Goal: Information Seeking & Learning: Learn about a topic

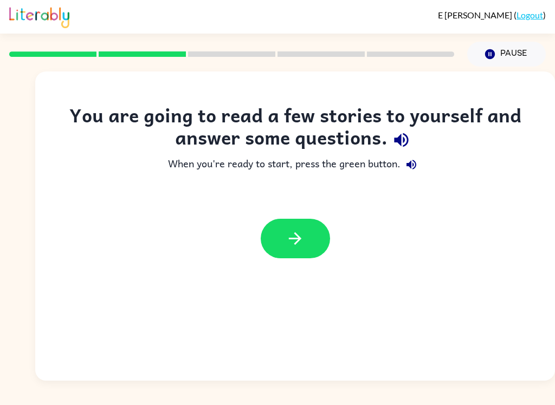
click at [297, 248] on icon "button" at bounding box center [295, 238] width 19 height 19
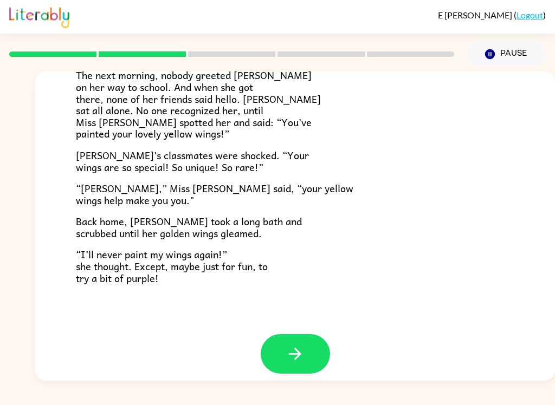
scroll to position [293, 0]
click at [299, 349] on icon "button" at bounding box center [295, 355] width 12 height 12
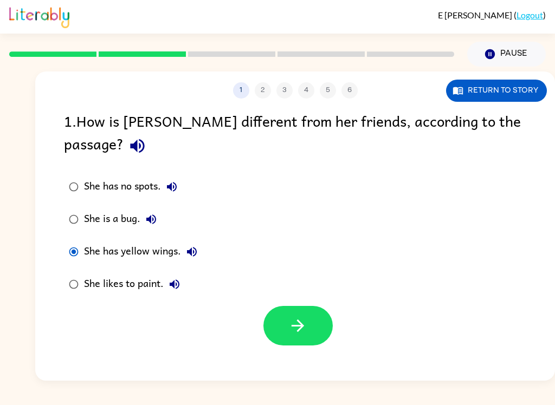
click at [298, 317] on icon "button" at bounding box center [297, 326] width 19 height 19
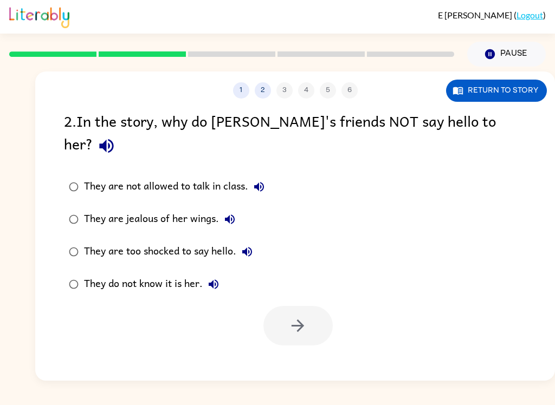
click at [70, 279] on label "They do not know it is her." at bounding box center [166, 284] width 217 height 33
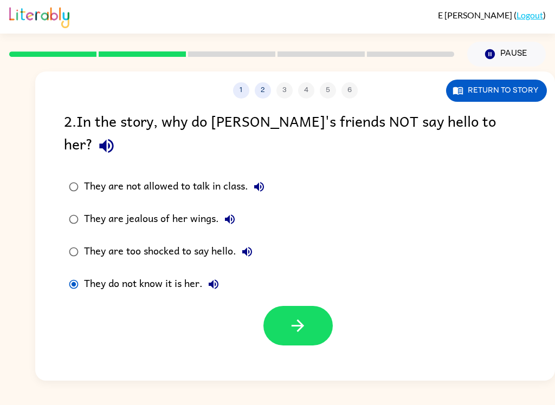
click at [306, 317] on icon "button" at bounding box center [297, 326] width 19 height 19
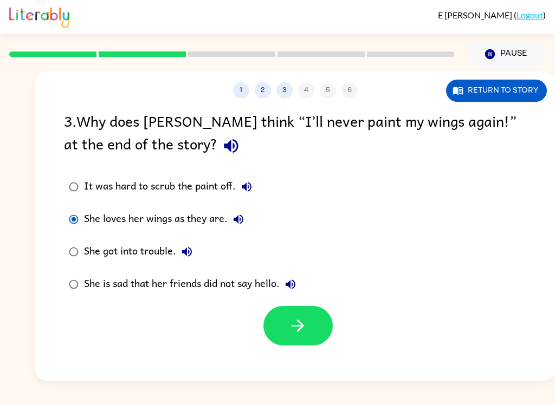
click at [294, 330] on icon "button" at bounding box center [297, 326] width 19 height 19
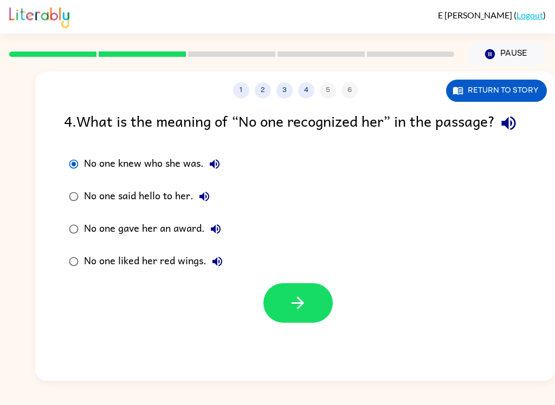
click at [308, 323] on button "button" at bounding box center [297, 303] width 69 height 40
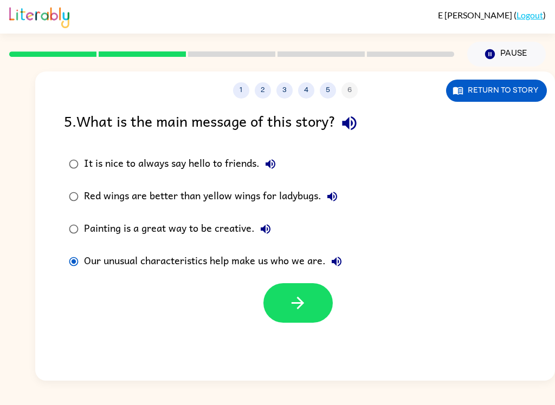
click at [309, 317] on button "button" at bounding box center [297, 303] width 69 height 40
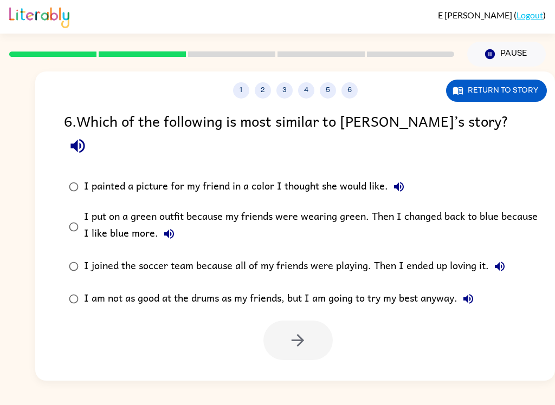
click at [83, 203] on label "I put on a green outfit because my friends were wearing green. Then I changed b…" at bounding box center [302, 226] width 488 height 47
click at [294, 331] on icon "button" at bounding box center [297, 340] width 19 height 19
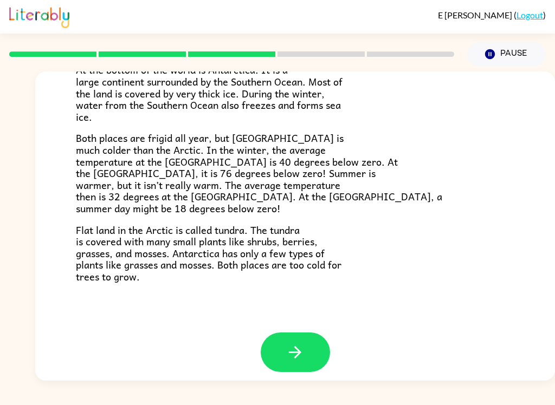
scroll to position [220, 0]
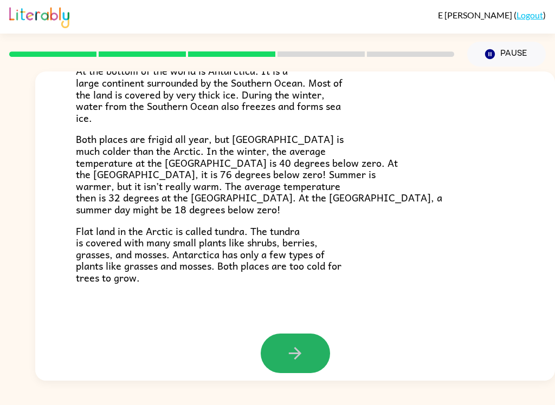
click at [282, 355] on button "button" at bounding box center [295, 354] width 69 height 40
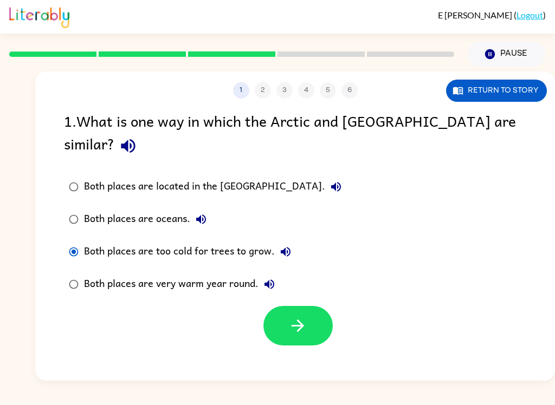
click at [302, 317] on icon "button" at bounding box center [297, 326] width 19 height 19
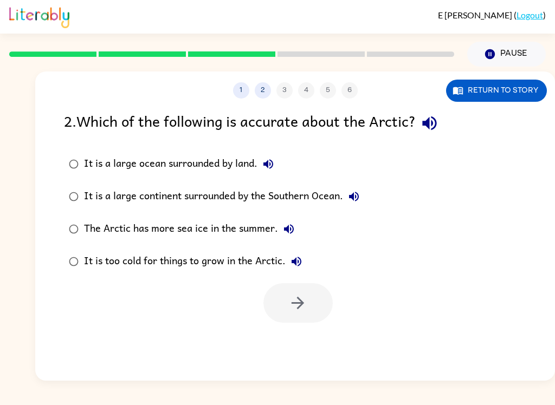
click at [519, 88] on button "Return to story" at bounding box center [496, 91] width 101 height 22
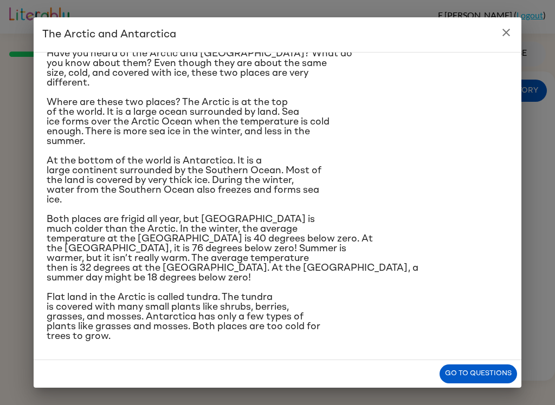
scroll to position [79, 0]
click at [502, 39] on button "close" at bounding box center [506, 33] width 22 height 22
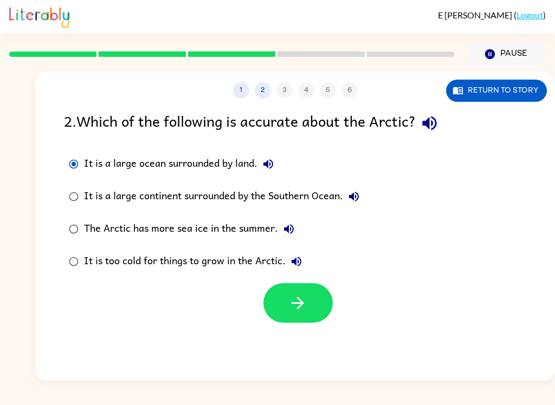
click at [290, 309] on icon "button" at bounding box center [297, 303] width 19 height 19
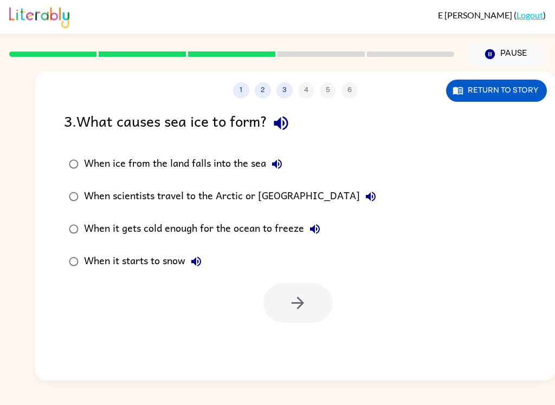
click at [81, 221] on label "When it gets cold enough for the ocean to freeze" at bounding box center [222, 229] width 329 height 33
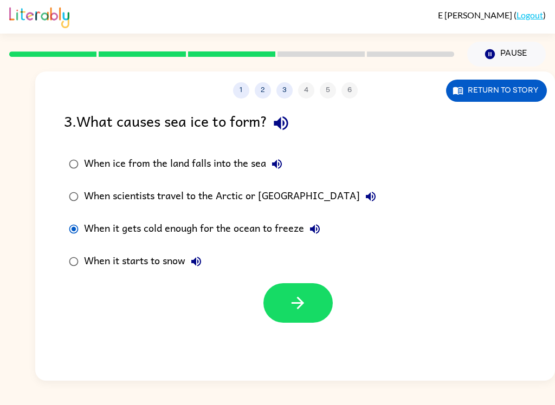
click at [299, 300] on icon "button" at bounding box center [297, 303] width 19 height 19
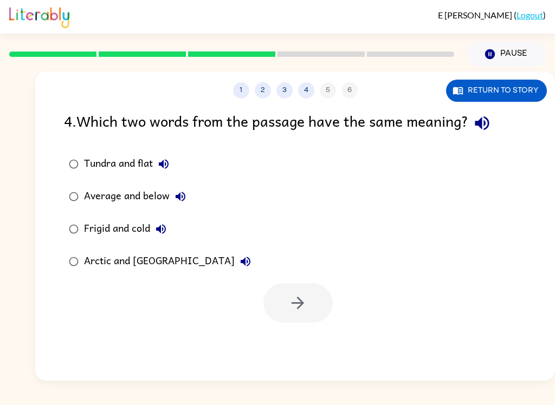
click at [505, 101] on button "Return to story" at bounding box center [496, 91] width 101 height 22
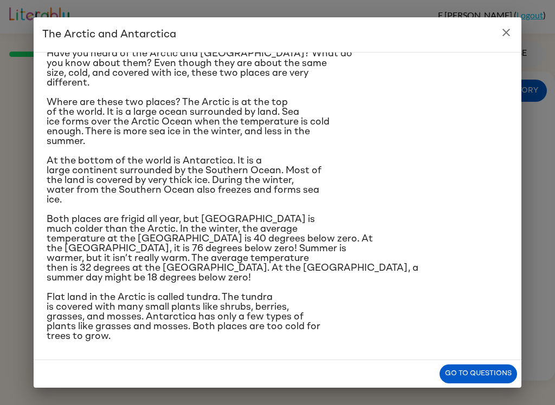
scroll to position [122, 0]
click at [509, 34] on icon "close" at bounding box center [506, 32] width 13 height 13
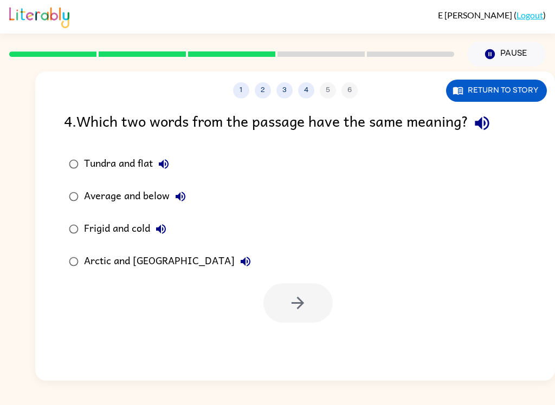
click at [89, 185] on label "Average and below" at bounding box center [160, 196] width 204 height 33
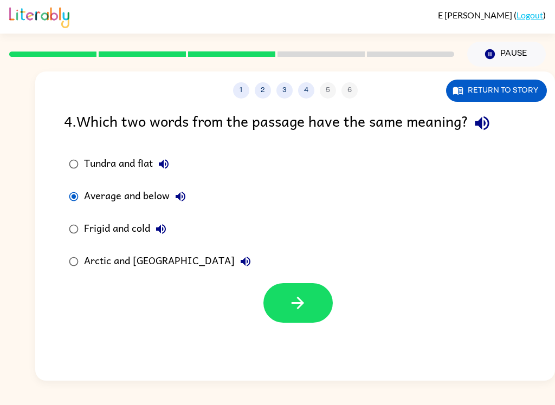
click at [88, 163] on div "Tundra and flat" at bounding box center [129, 164] width 91 height 22
click at [263, 203] on div "Tundra and flat Average and below Frigid and cold Arctic and Antarctica" at bounding box center [309, 213] width 491 height 130
click at [233, 224] on div "Tundra and flat Average and below Frigid and cold Arctic and Antarctica" at bounding box center [309, 213] width 491 height 130
click at [300, 315] on button "button" at bounding box center [297, 303] width 69 height 40
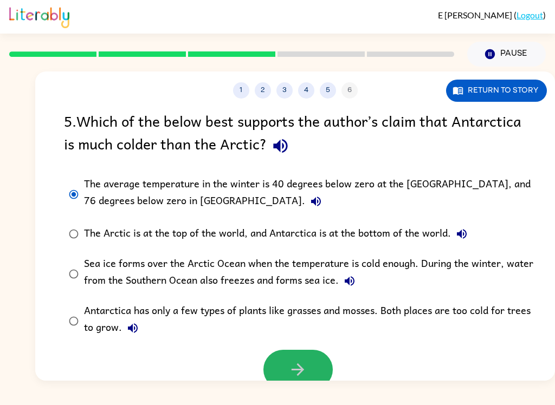
click at [304, 362] on icon "button" at bounding box center [297, 369] width 19 height 19
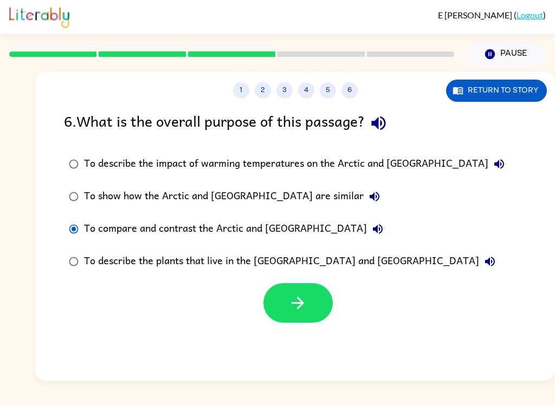
click at [293, 323] on button "button" at bounding box center [297, 303] width 69 height 40
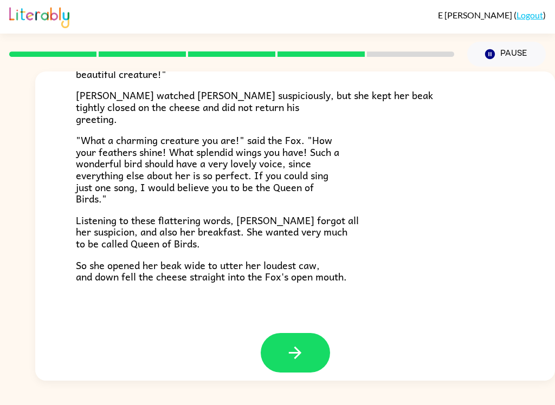
scroll to position [205, 0]
click at [293, 349] on icon "button" at bounding box center [295, 353] width 19 height 19
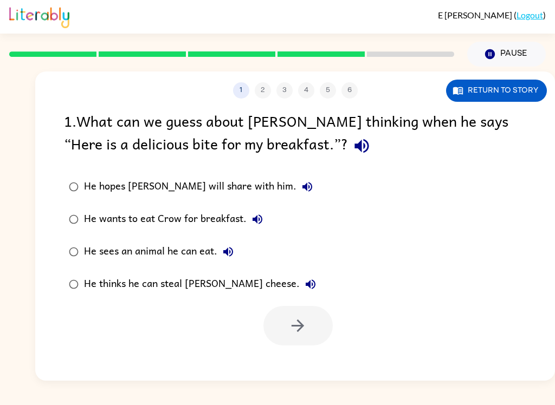
scroll to position [0, 0]
click at [510, 94] on button "Return to story" at bounding box center [496, 91] width 101 height 22
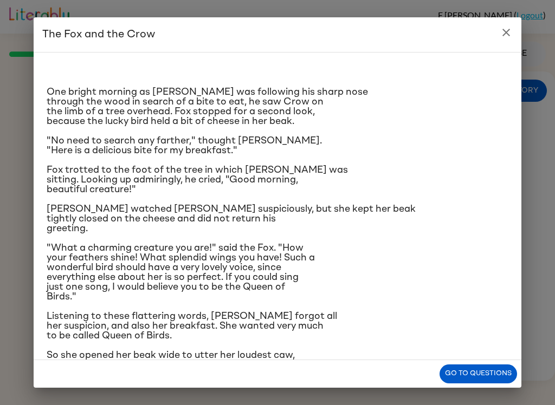
click at [508, 30] on icon "close" at bounding box center [506, 32] width 13 height 13
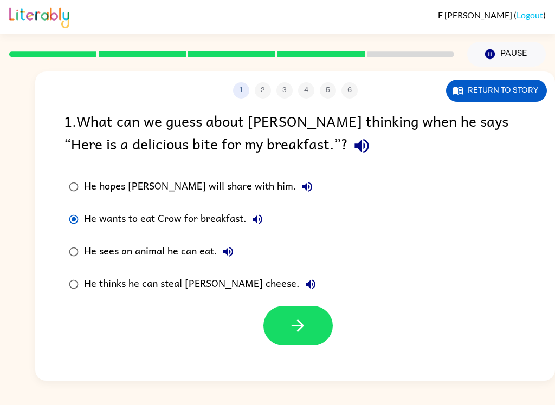
click at [289, 322] on icon "button" at bounding box center [297, 326] width 19 height 19
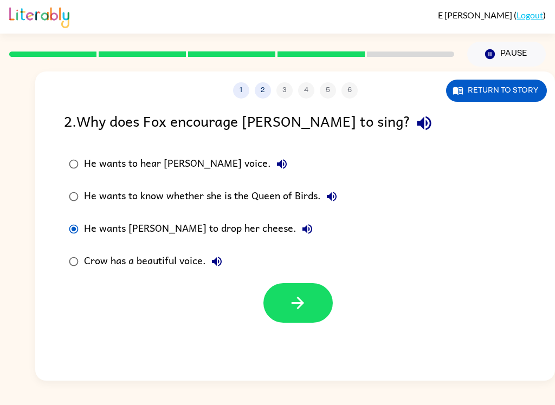
click at [292, 299] on icon "button" at bounding box center [297, 303] width 19 height 19
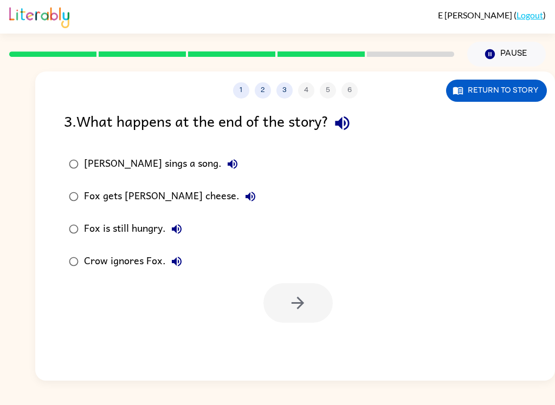
click at [80, 189] on label "Fox gets Crow's cheese." at bounding box center [162, 196] width 209 height 33
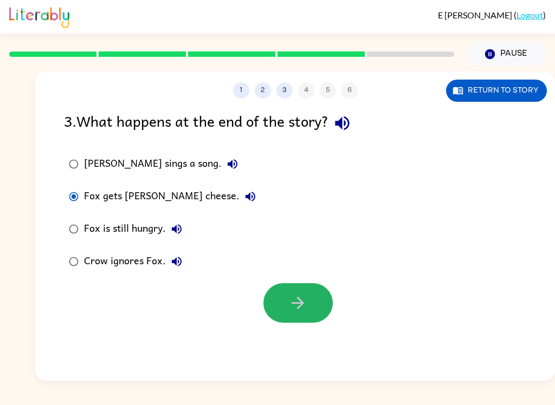
click at [295, 307] on icon "button" at bounding box center [297, 303] width 19 height 19
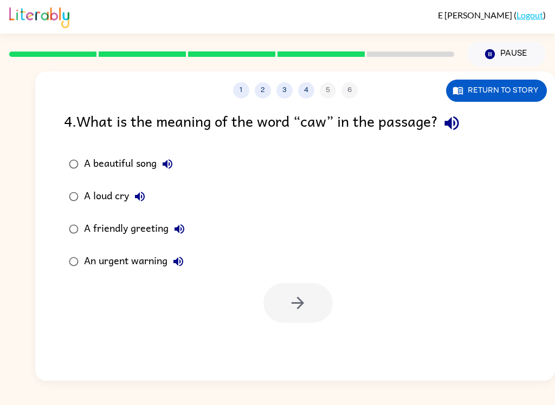
click at [505, 85] on button "Return to story" at bounding box center [496, 91] width 101 height 22
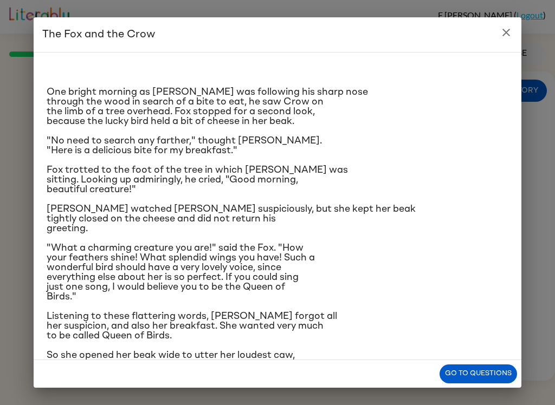
scroll to position [-4, 0]
click at [503, 42] on button "close" at bounding box center [506, 33] width 22 height 22
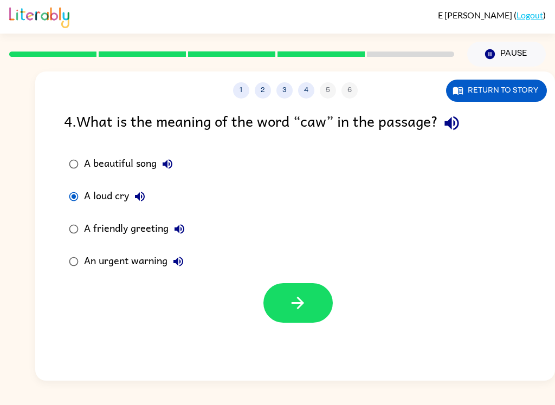
click at [312, 308] on button "button" at bounding box center [297, 303] width 69 height 40
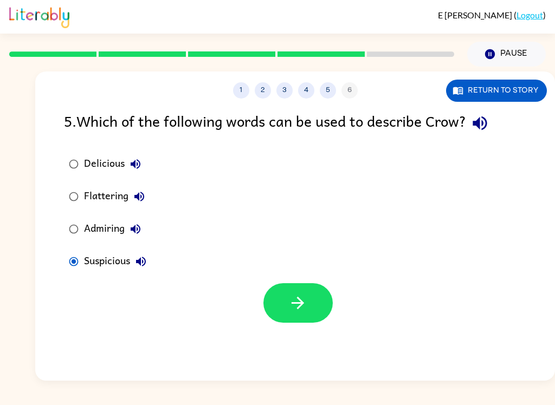
click at [304, 304] on icon "button" at bounding box center [298, 303] width 12 height 12
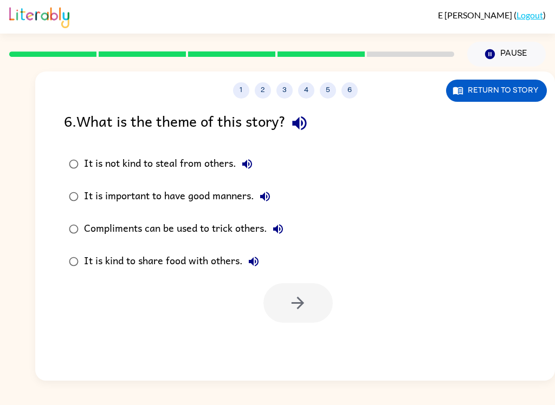
click at [61, 233] on label "Compliments can be used to trick others." at bounding box center [176, 229] width 236 height 33
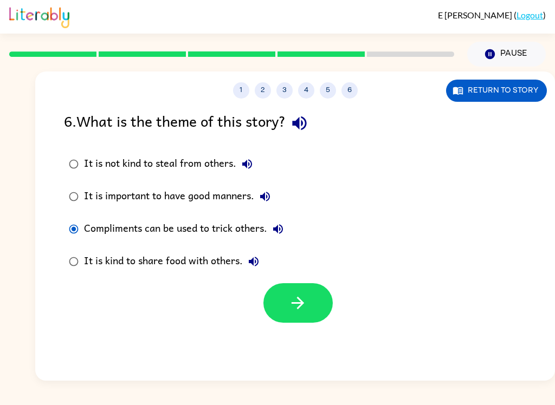
click at [318, 308] on button "button" at bounding box center [297, 303] width 69 height 40
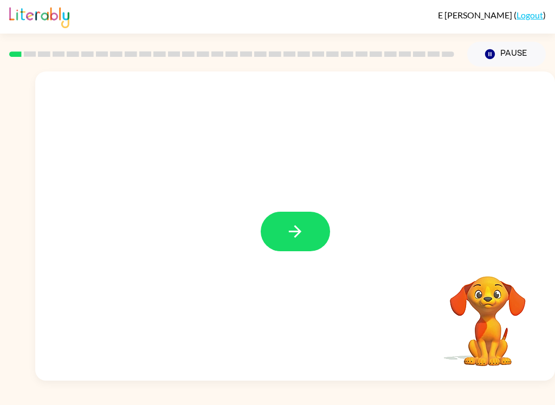
click at [299, 229] on icon "button" at bounding box center [295, 231] width 19 height 19
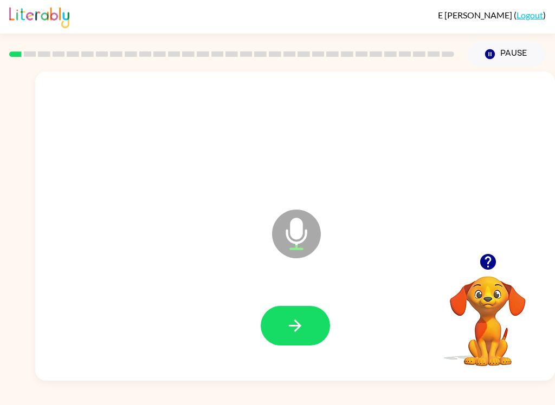
click at [298, 326] on icon "button" at bounding box center [295, 326] width 12 height 12
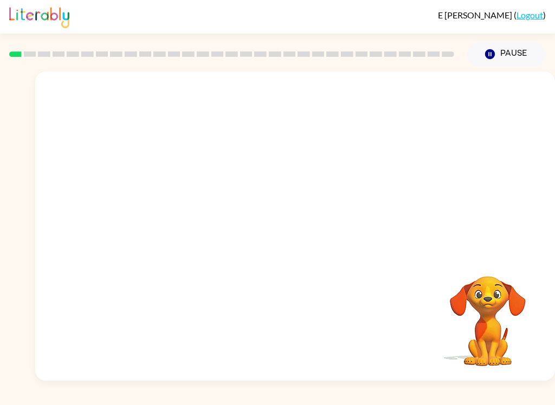
click at [500, 50] on button "Pause Pause" at bounding box center [506, 54] width 79 height 25
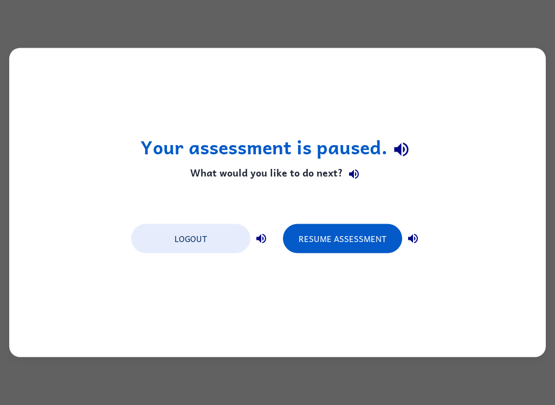
click at [363, 240] on button "Resume Assessment" at bounding box center [342, 238] width 119 height 29
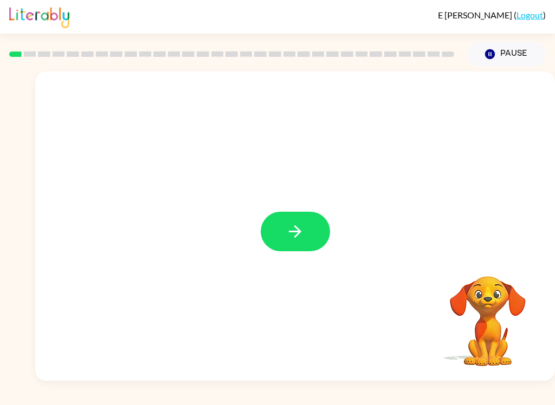
click at [298, 228] on icon "button" at bounding box center [295, 231] width 19 height 19
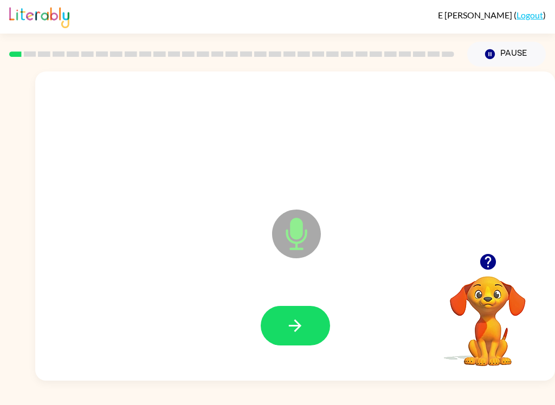
click at [306, 326] on button "button" at bounding box center [295, 326] width 69 height 40
click at [293, 318] on icon "button" at bounding box center [295, 326] width 19 height 19
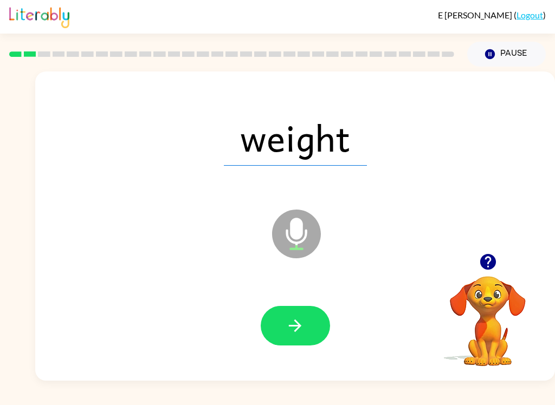
click at [285, 322] on button "button" at bounding box center [295, 326] width 69 height 40
click at [303, 324] on icon "button" at bounding box center [295, 326] width 19 height 19
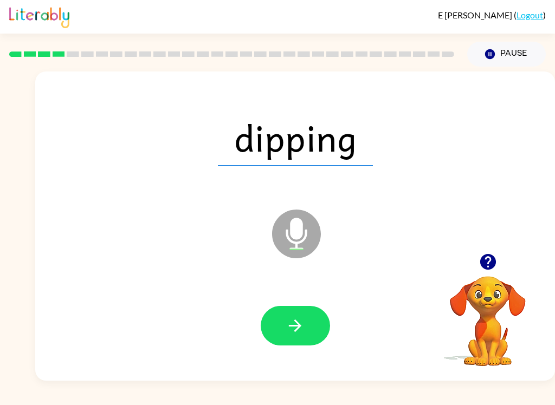
click at [294, 324] on icon "button" at bounding box center [295, 326] width 19 height 19
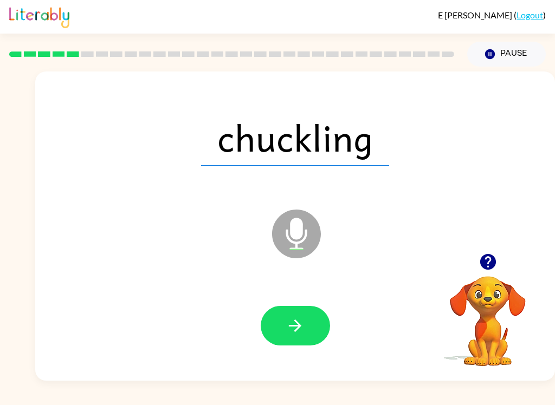
click at [301, 327] on icon "button" at bounding box center [295, 326] width 19 height 19
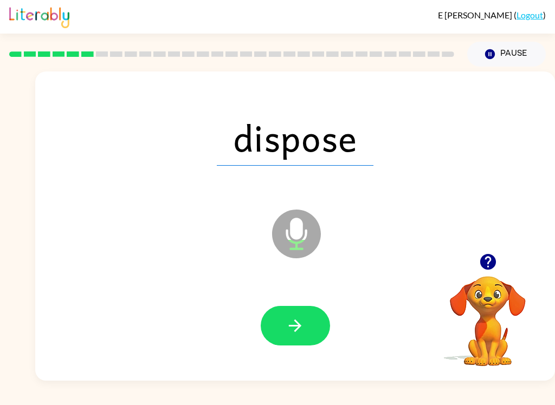
click at [315, 314] on button "button" at bounding box center [295, 326] width 69 height 40
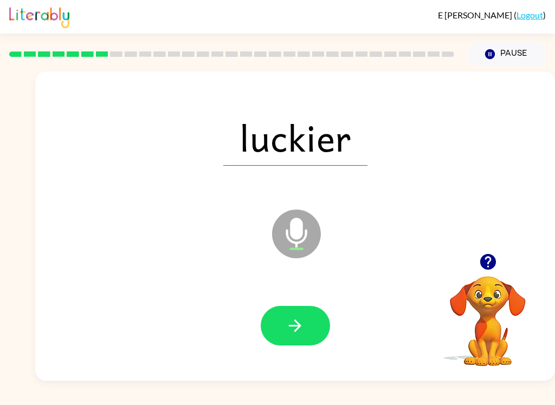
click at [295, 331] on icon "button" at bounding box center [295, 326] width 12 height 12
click at [312, 329] on button "button" at bounding box center [295, 326] width 69 height 40
click at [310, 327] on button "button" at bounding box center [295, 326] width 69 height 40
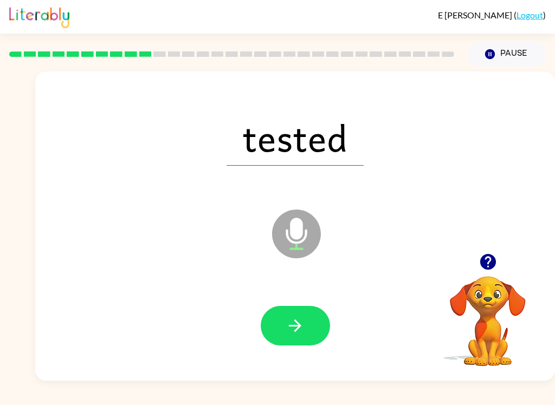
click at [305, 334] on button "button" at bounding box center [295, 326] width 69 height 40
click at [300, 324] on icon "button" at bounding box center [295, 326] width 19 height 19
click at [311, 329] on button "button" at bounding box center [295, 326] width 69 height 40
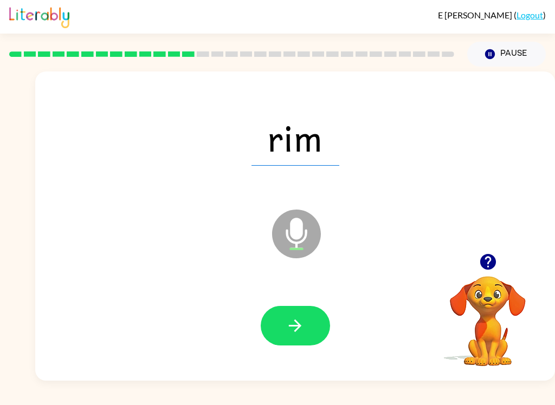
click at [302, 317] on icon "button" at bounding box center [295, 326] width 19 height 19
click at [302, 325] on icon "button" at bounding box center [295, 326] width 19 height 19
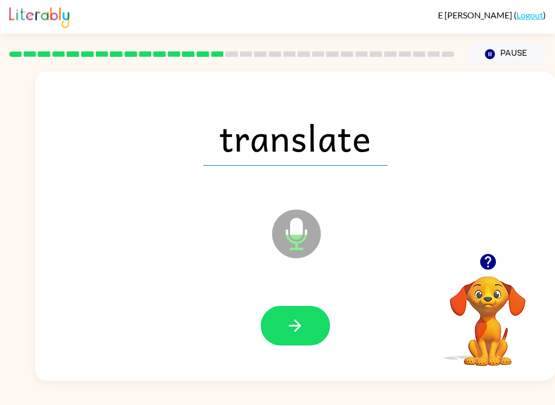
click at [305, 332] on button "button" at bounding box center [295, 326] width 69 height 40
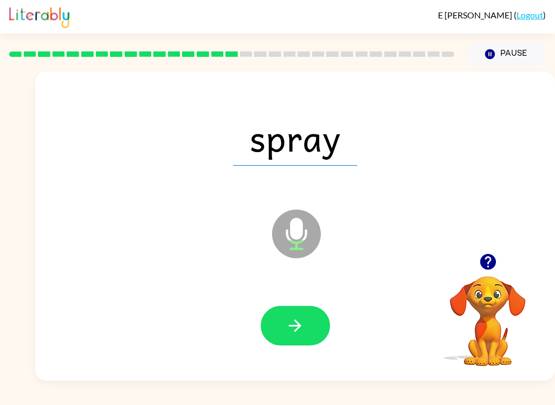
click at [295, 333] on icon "button" at bounding box center [295, 326] width 19 height 19
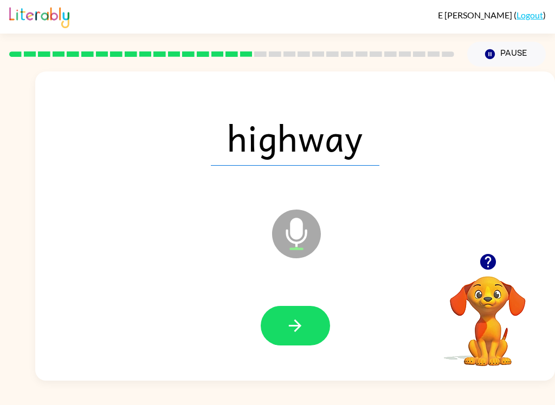
click at [299, 336] on icon "button" at bounding box center [295, 326] width 19 height 19
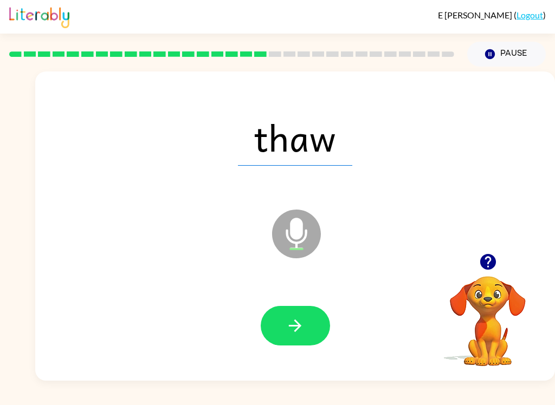
click at [301, 329] on icon "button" at bounding box center [295, 326] width 19 height 19
click at [304, 331] on icon "button" at bounding box center [295, 326] width 19 height 19
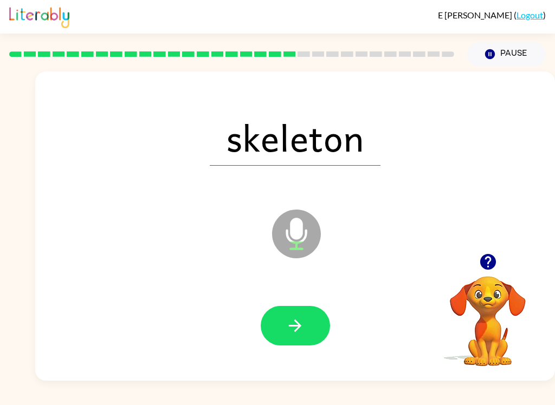
click at [292, 334] on icon "button" at bounding box center [295, 326] width 19 height 19
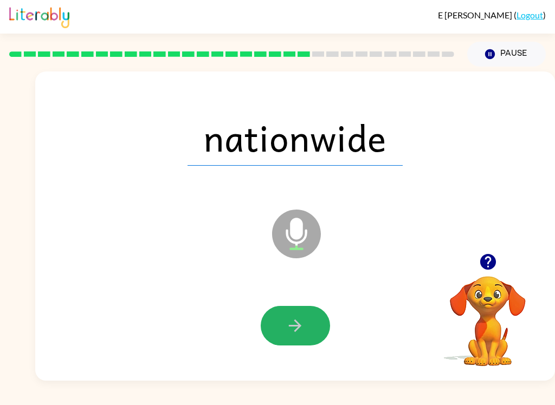
click at [293, 330] on icon "button" at bounding box center [295, 326] width 19 height 19
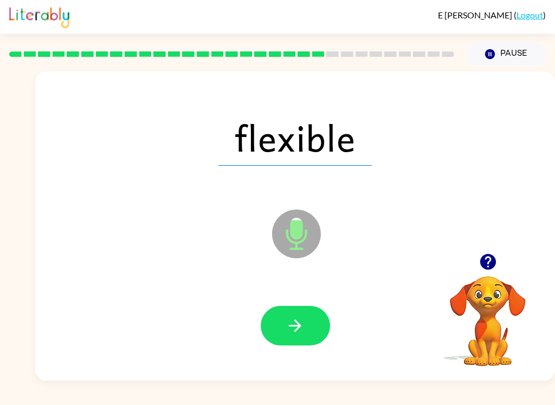
click at [293, 339] on button "button" at bounding box center [295, 326] width 69 height 40
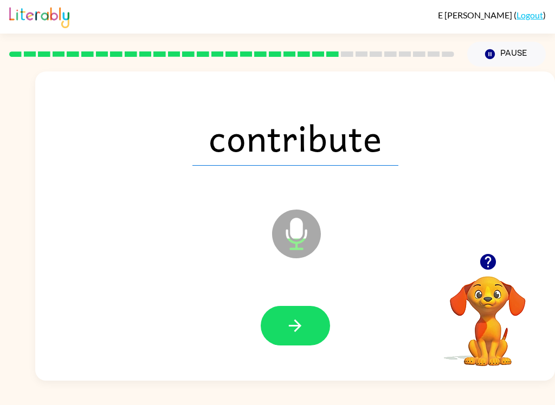
click at [301, 333] on icon "button" at bounding box center [295, 326] width 19 height 19
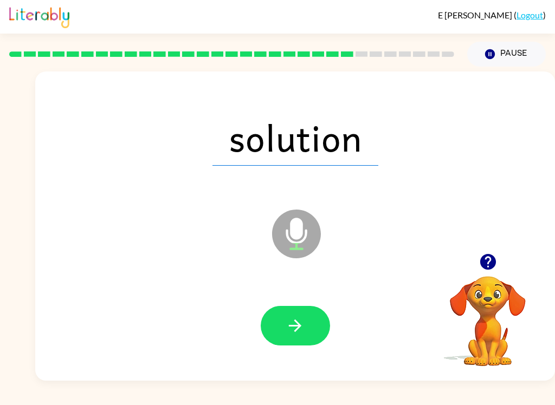
click at [296, 332] on icon "button" at bounding box center [295, 326] width 19 height 19
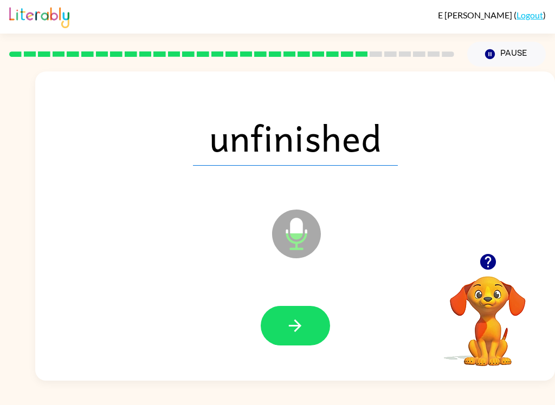
click at [288, 325] on icon "button" at bounding box center [295, 326] width 19 height 19
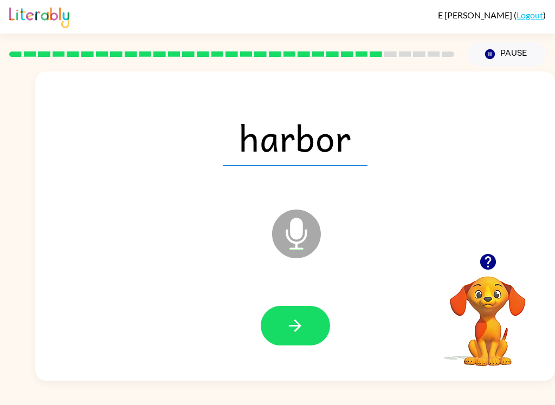
click at [299, 330] on icon "button" at bounding box center [295, 326] width 19 height 19
click at [300, 323] on icon "button" at bounding box center [295, 326] width 19 height 19
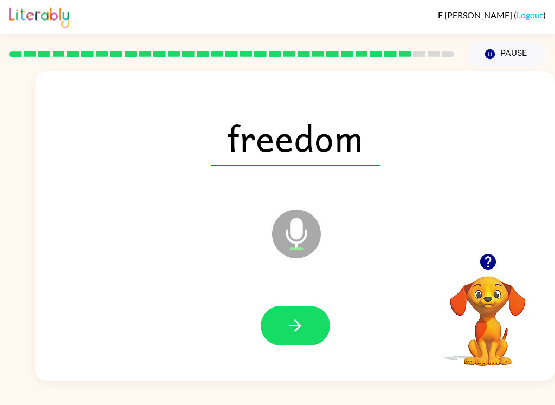
click at [332, 304] on div at bounding box center [295, 326] width 498 height 89
click at [293, 334] on icon "button" at bounding box center [295, 326] width 19 height 19
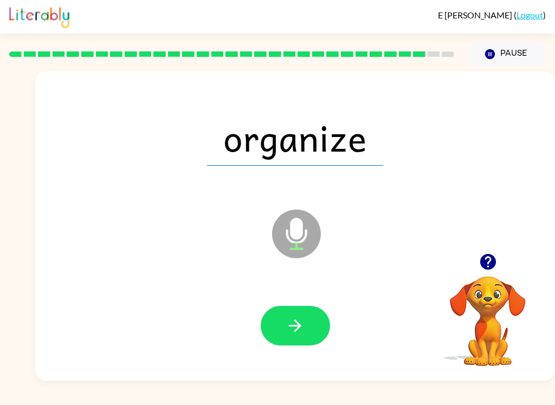
click at [299, 332] on icon "button" at bounding box center [295, 326] width 19 height 19
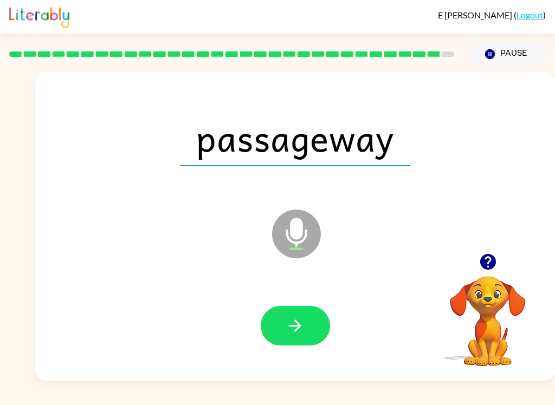
click at [305, 337] on button "button" at bounding box center [295, 326] width 69 height 40
